Goal: Task Accomplishment & Management: Use online tool/utility

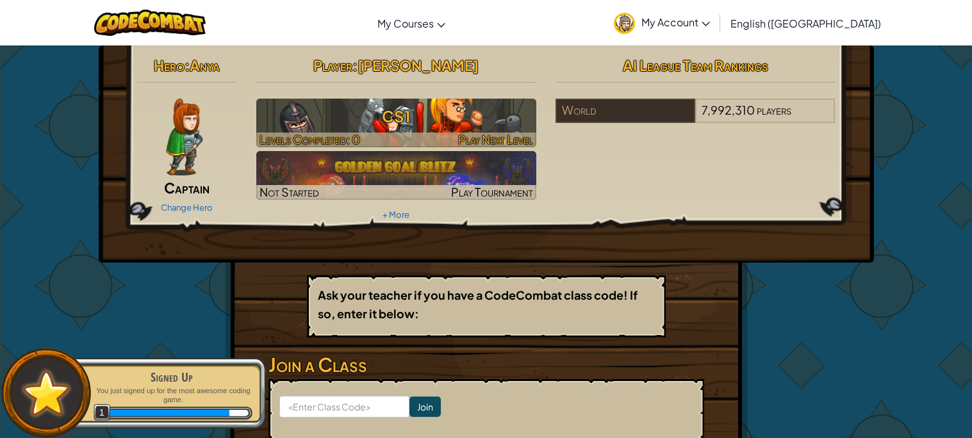
click at [413, 125] on h3 "CS1" at bounding box center [396, 116] width 280 height 29
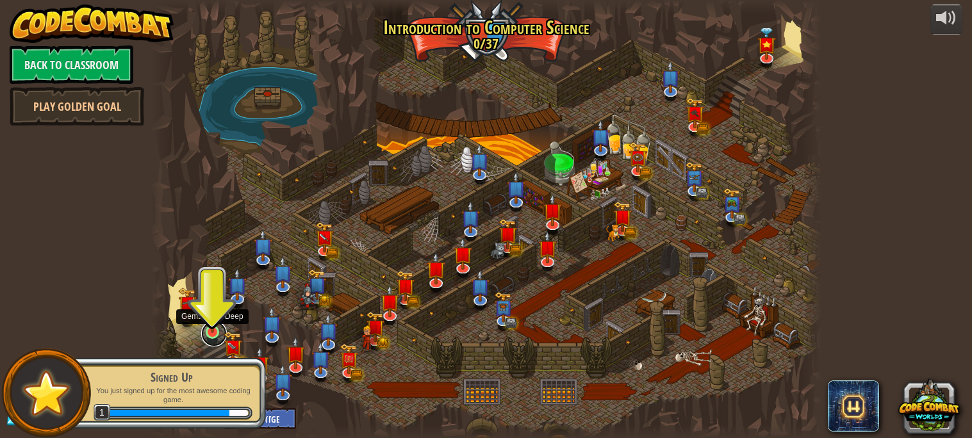
click at [211, 334] on link at bounding box center [214, 334] width 26 height 26
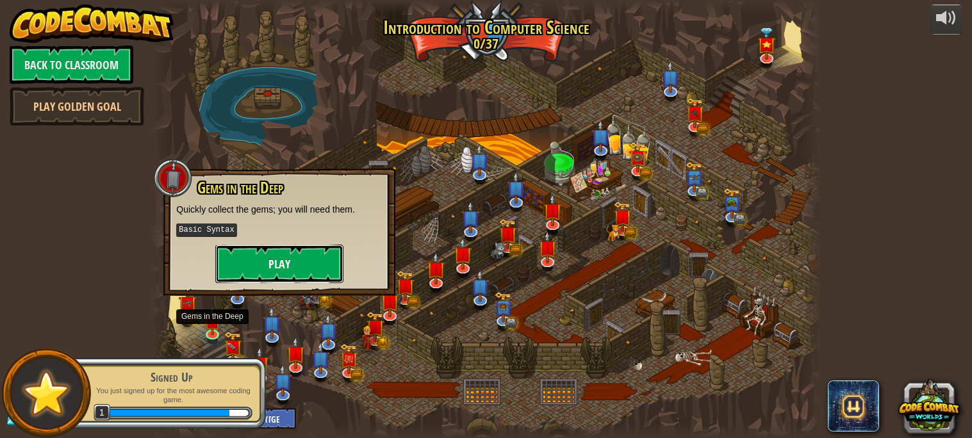
click at [296, 268] on button "Play" at bounding box center [279, 264] width 128 height 38
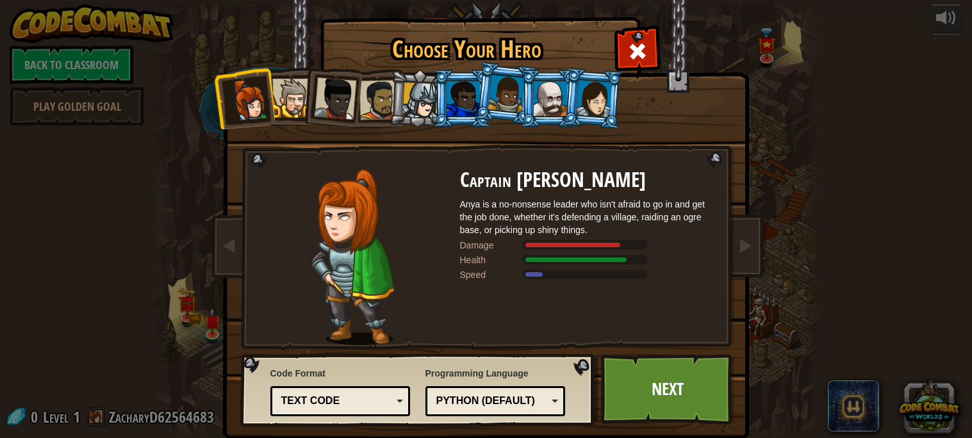
click at [303, 88] on li at bounding box center [331, 96] width 63 height 63
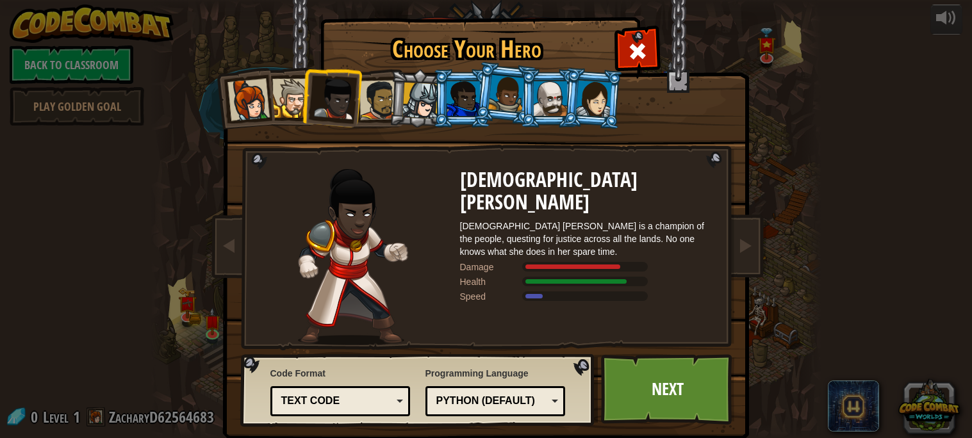
click at [288, 104] on div at bounding box center [291, 98] width 39 height 39
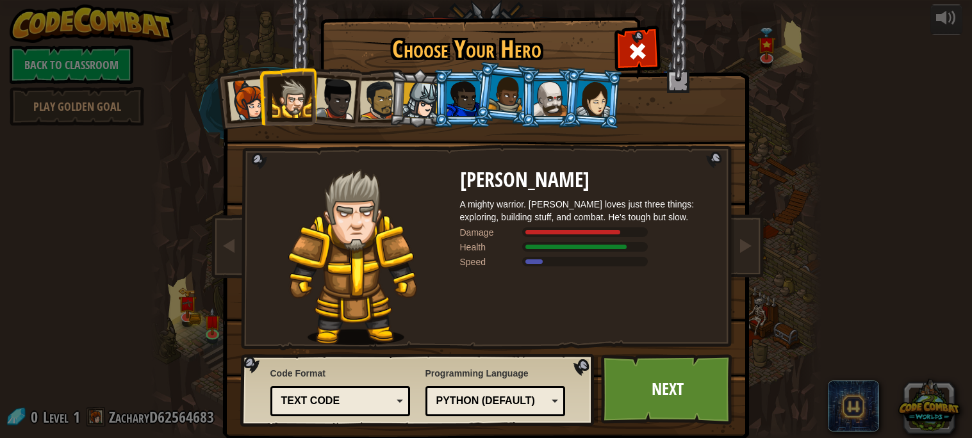
click at [530, 409] on div "Python (Default)" at bounding box center [496, 402] width 124 height 20
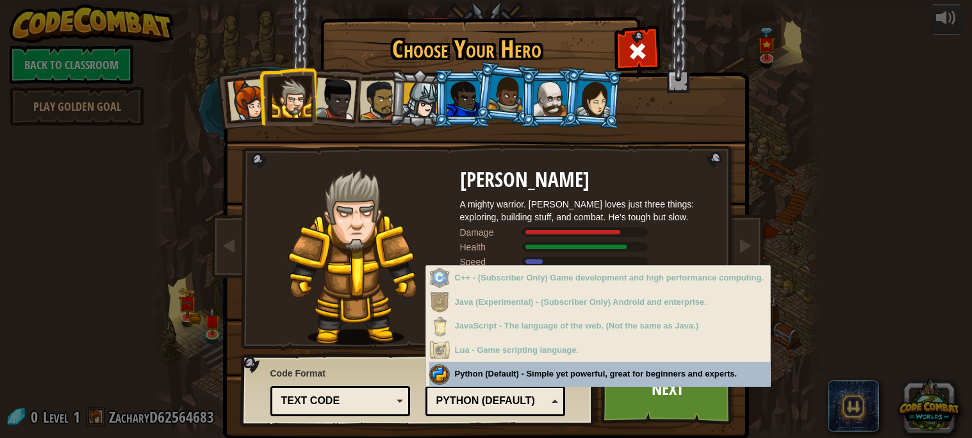
click at [542, 408] on div "Python (Default)" at bounding box center [491, 401] width 111 height 15
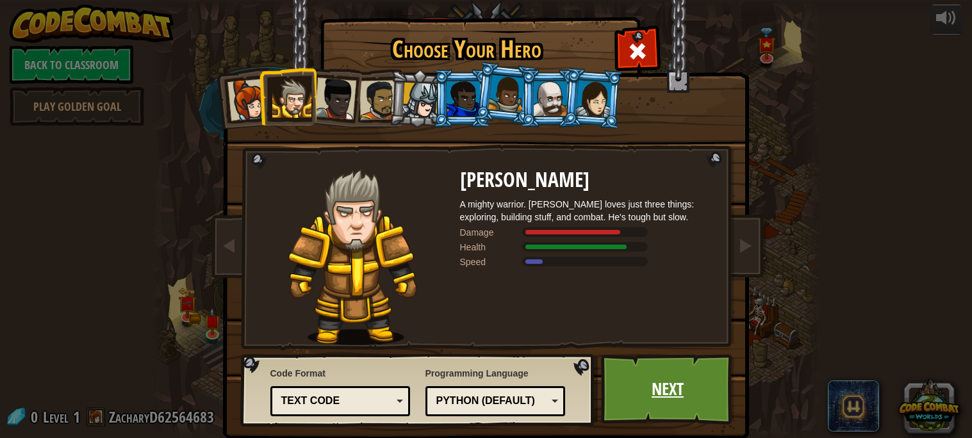
click at [649, 386] on link "Next" at bounding box center [668, 389] width 134 height 70
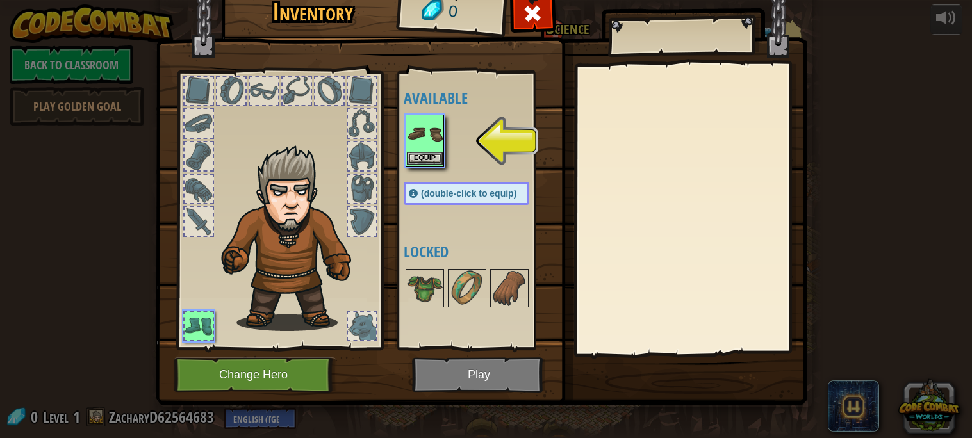
click at [423, 130] on img at bounding box center [425, 134] width 36 height 36
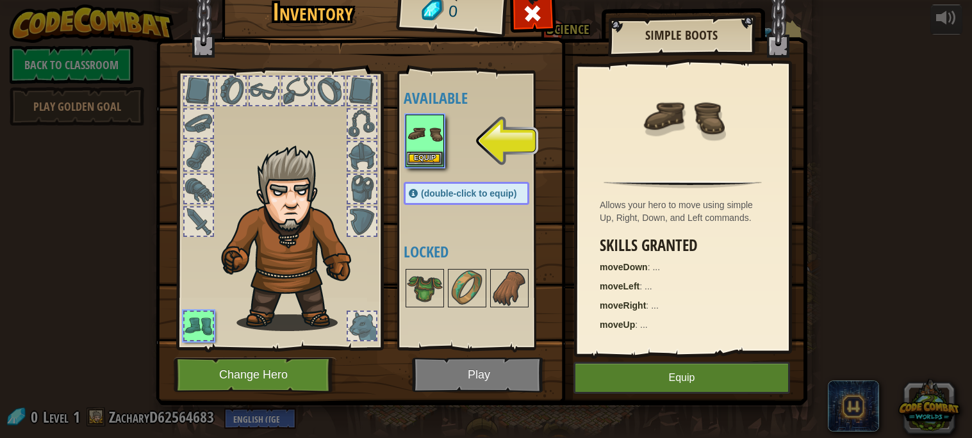
click at [423, 130] on img at bounding box center [425, 134] width 36 height 36
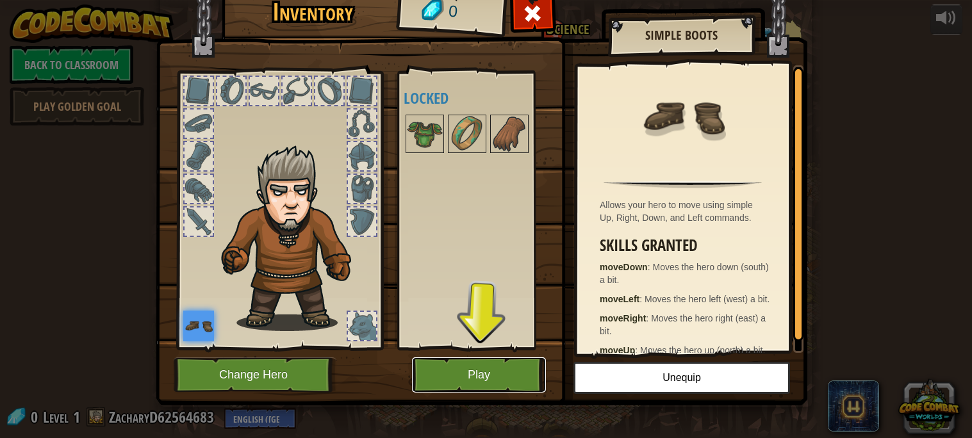
click at [502, 363] on button "Play" at bounding box center [479, 375] width 134 height 35
